Goal: Navigation & Orientation: Understand site structure

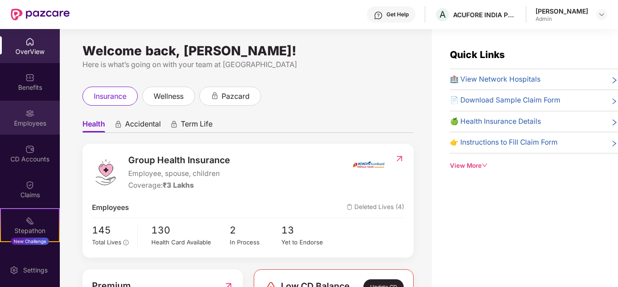
click at [32, 117] on img at bounding box center [29, 113] width 9 height 9
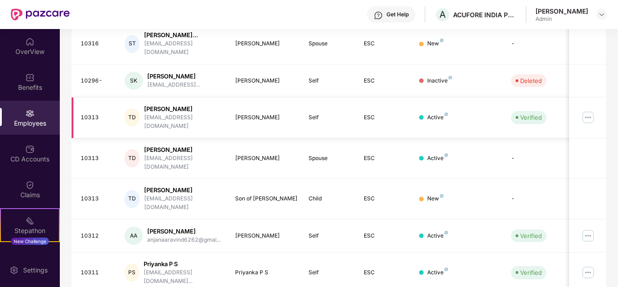
scroll to position [285, 0]
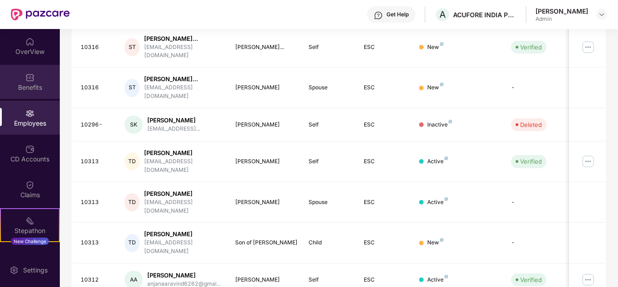
click at [28, 85] on div "Benefits" at bounding box center [30, 87] width 60 height 9
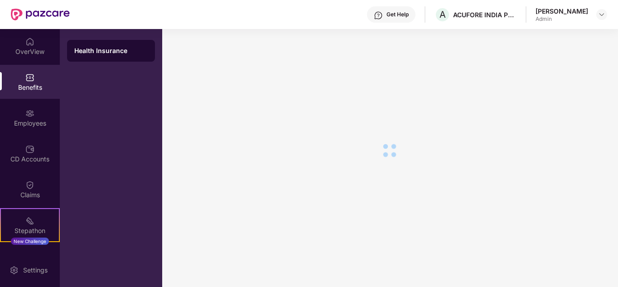
click at [26, 46] on img at bounding box center [29, 41] width 9 height 9
